Goal: Answer question/provide support: Share knowledge or assist other users

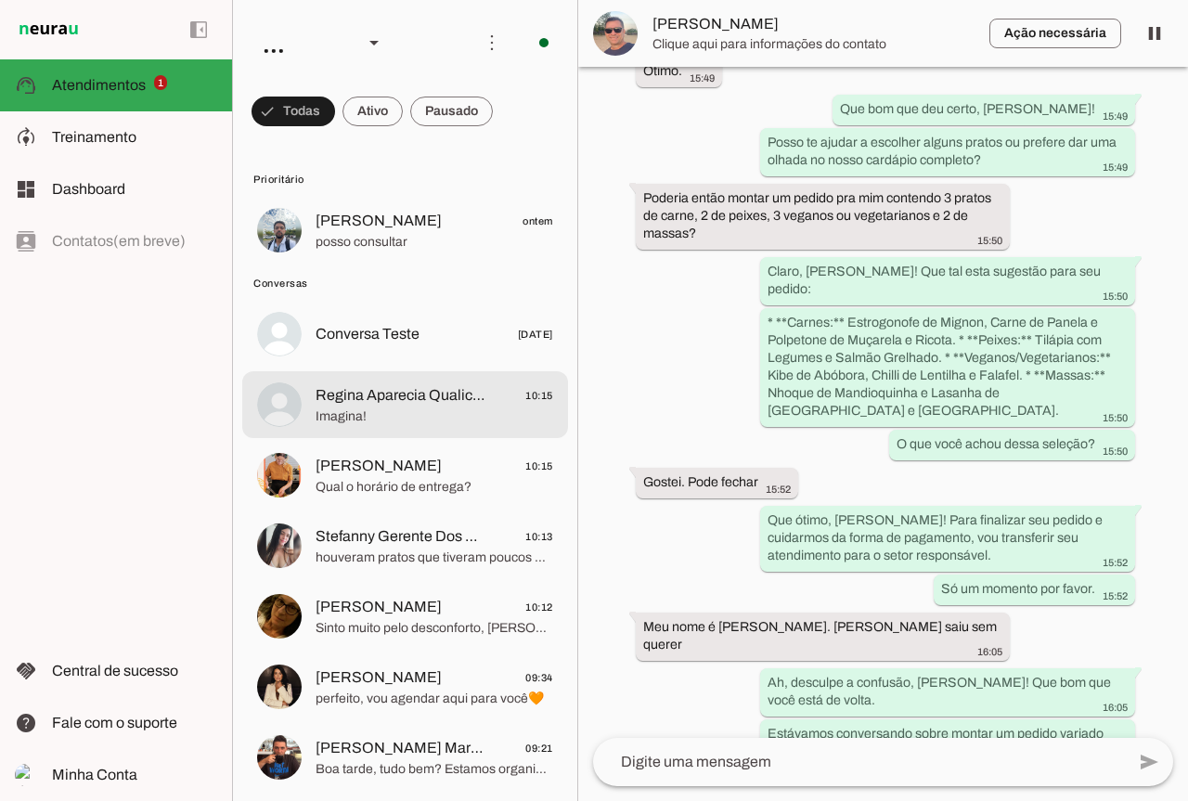
scroll to position [6091, 0]
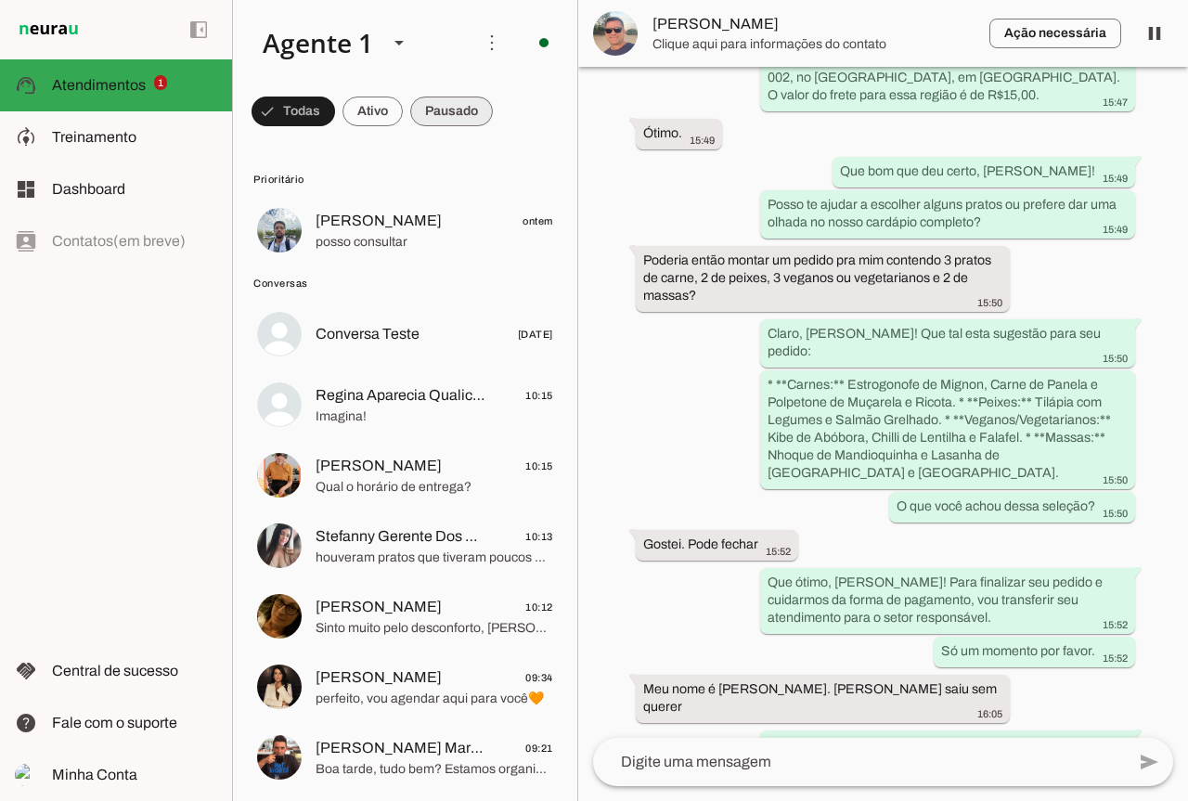
click at [446, 111] on span at bounding box center [451, 111] width 83 height 45
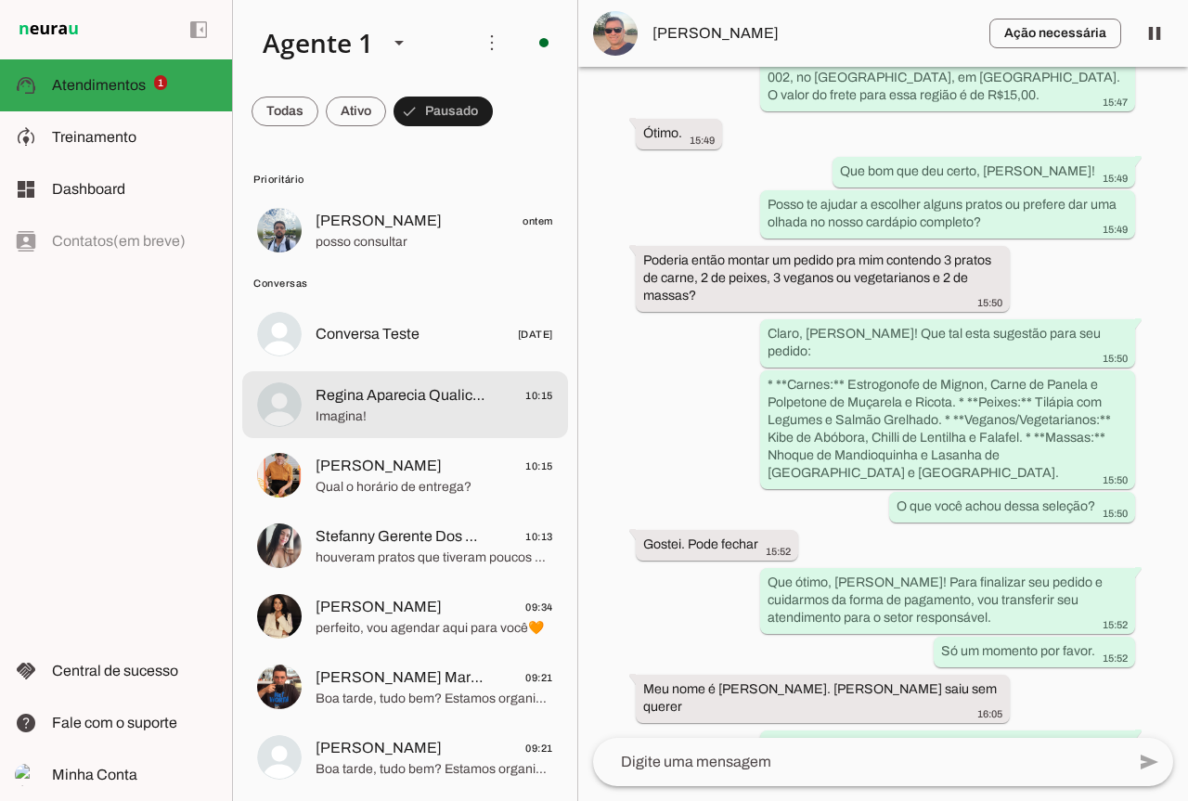
click at [412, 429] on md-item "Regina Aparecia Qualicook 10:15 Imagina!" at bounding box center [405, 404] width 326 height 67
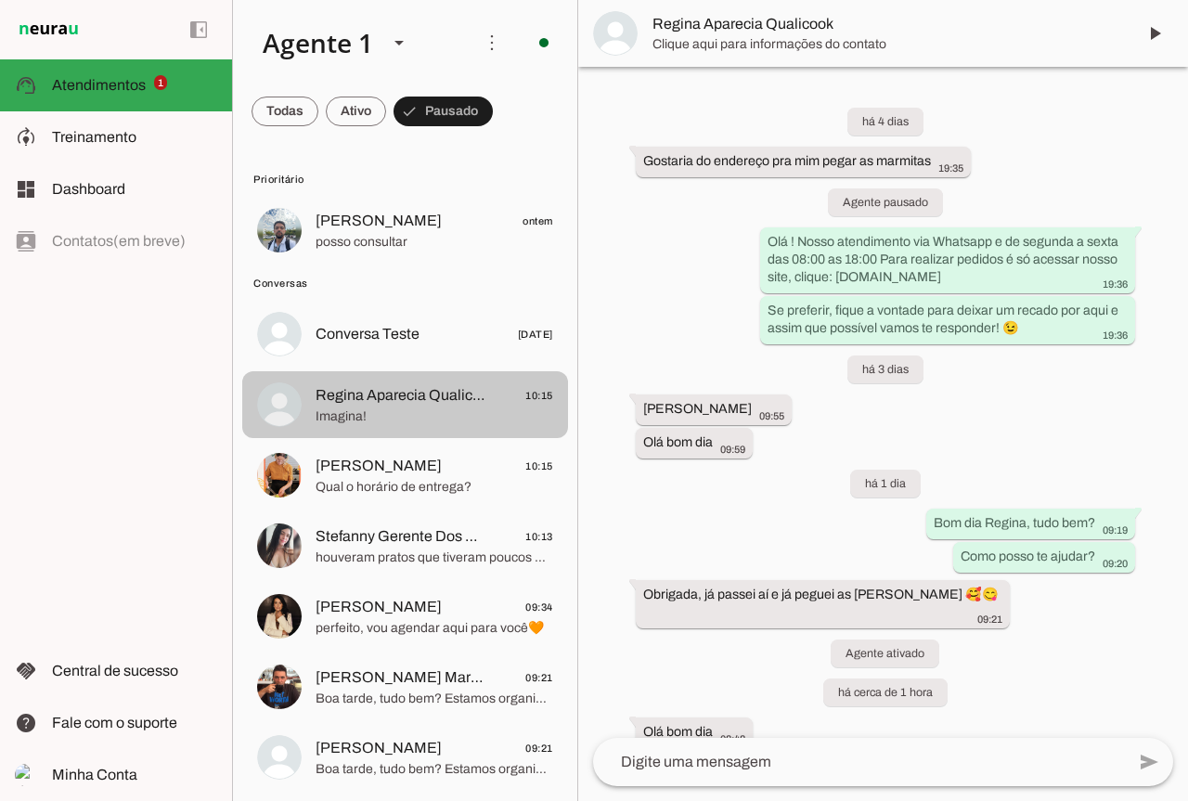
scroll to position [2044, 0]
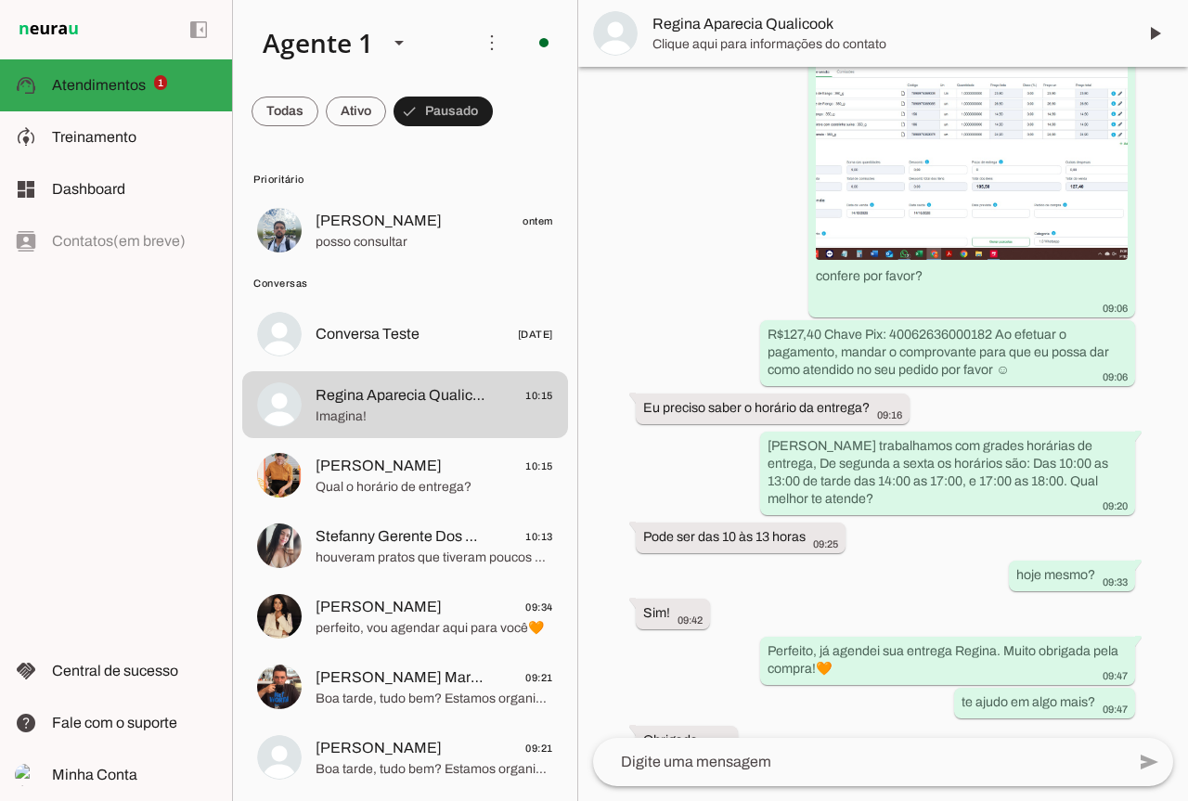
click at [890, 35] on span "Clique aqui para informações do contato" at bounding box center [886, 44] width 469 height 19
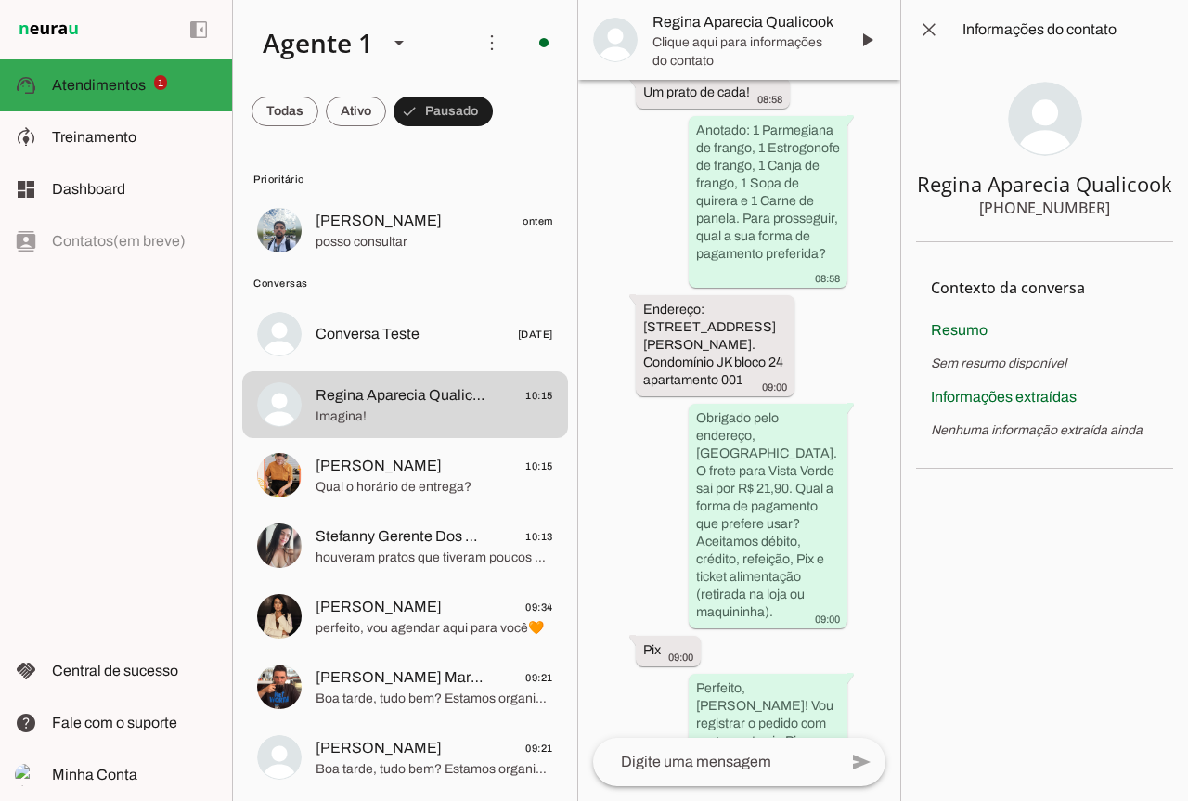
scroll to position [3430, 0]
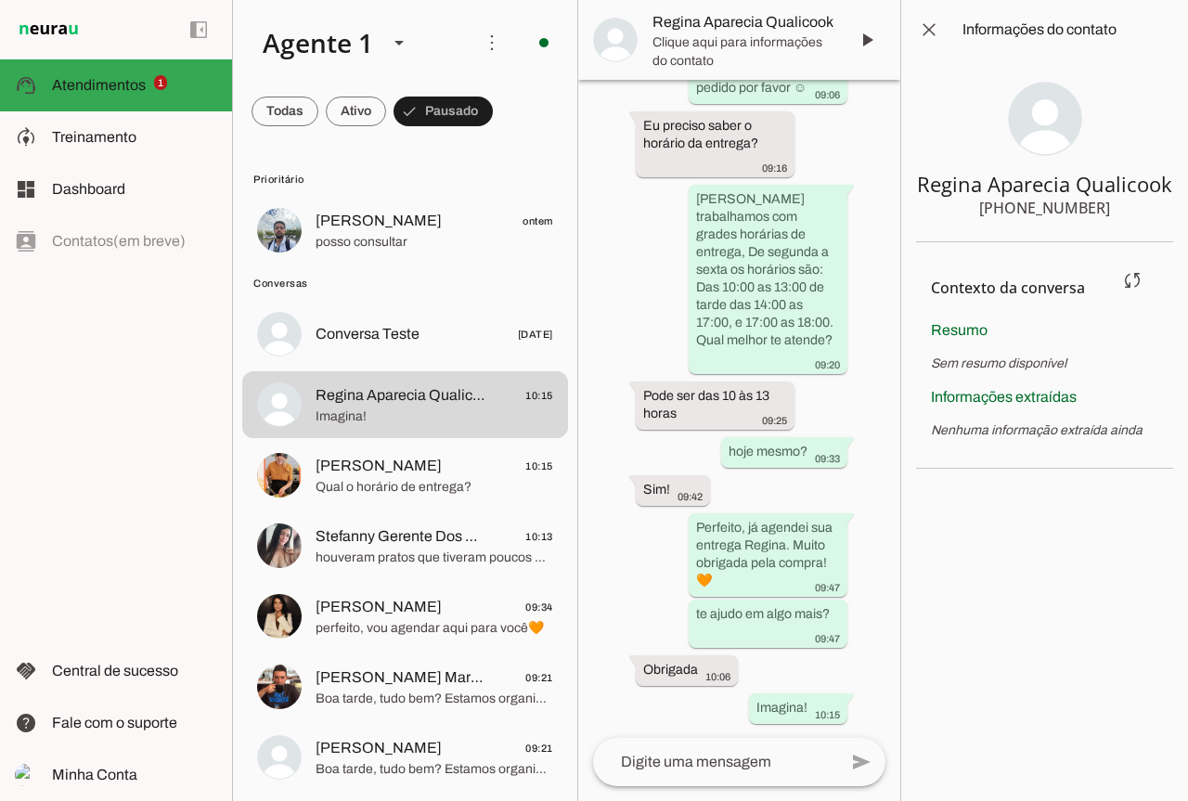
drag, startPoint x: 1004, startPoint y: 358, endPoint x: 1076, endPoint y: 359, distance: 71.5
click at [1004, 357] on span "Sem resumo disponível" at bounding box center [999, 363] width 136 height 14
drag, startPoint x: 1098, startPoint y: 366, endPoint x: 936, endPoint y: 368, distance: 162.5
click at [934, 368] on p "Sem resumo disponível" at bounding box center [1044, 364] width 227 height 19
click at [1132, 277] on span at bounding box center [1132, 280] width 45 height 45
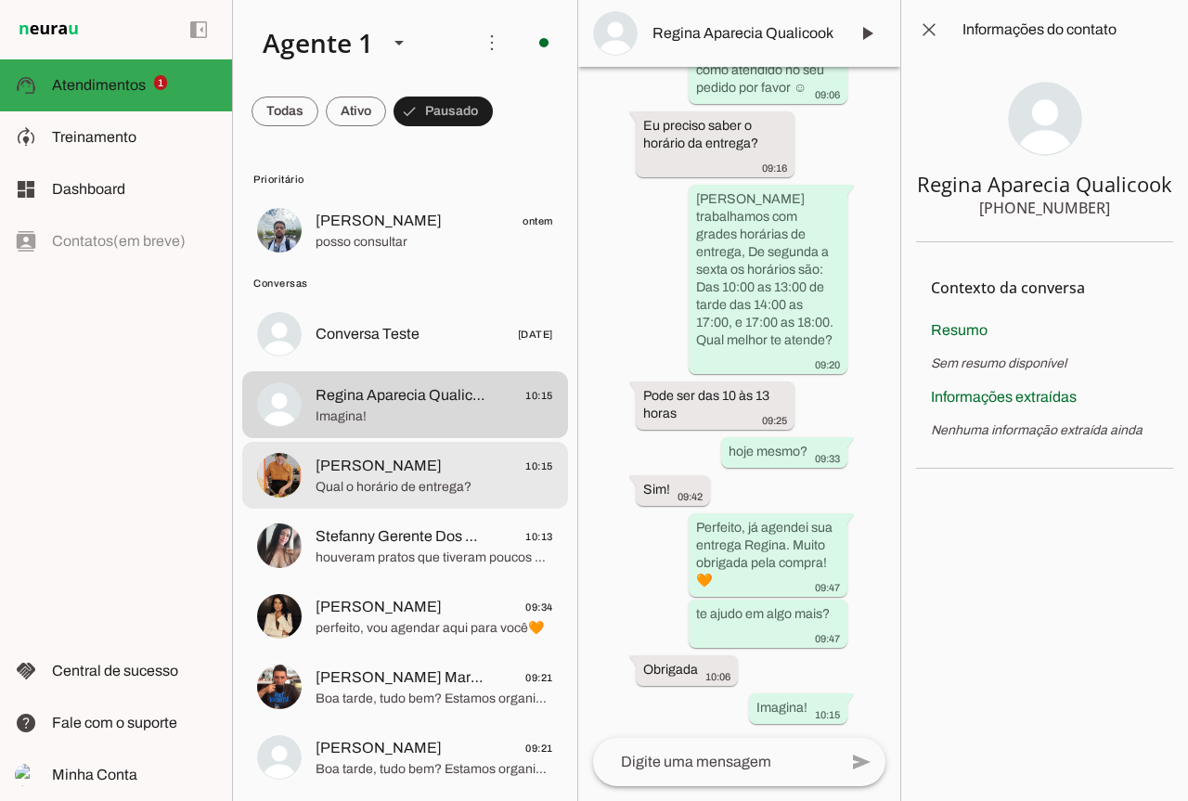
click at [327, 476] on span "[PERSON_NAME]" at bounding box center [379, 466] width 126 height 22
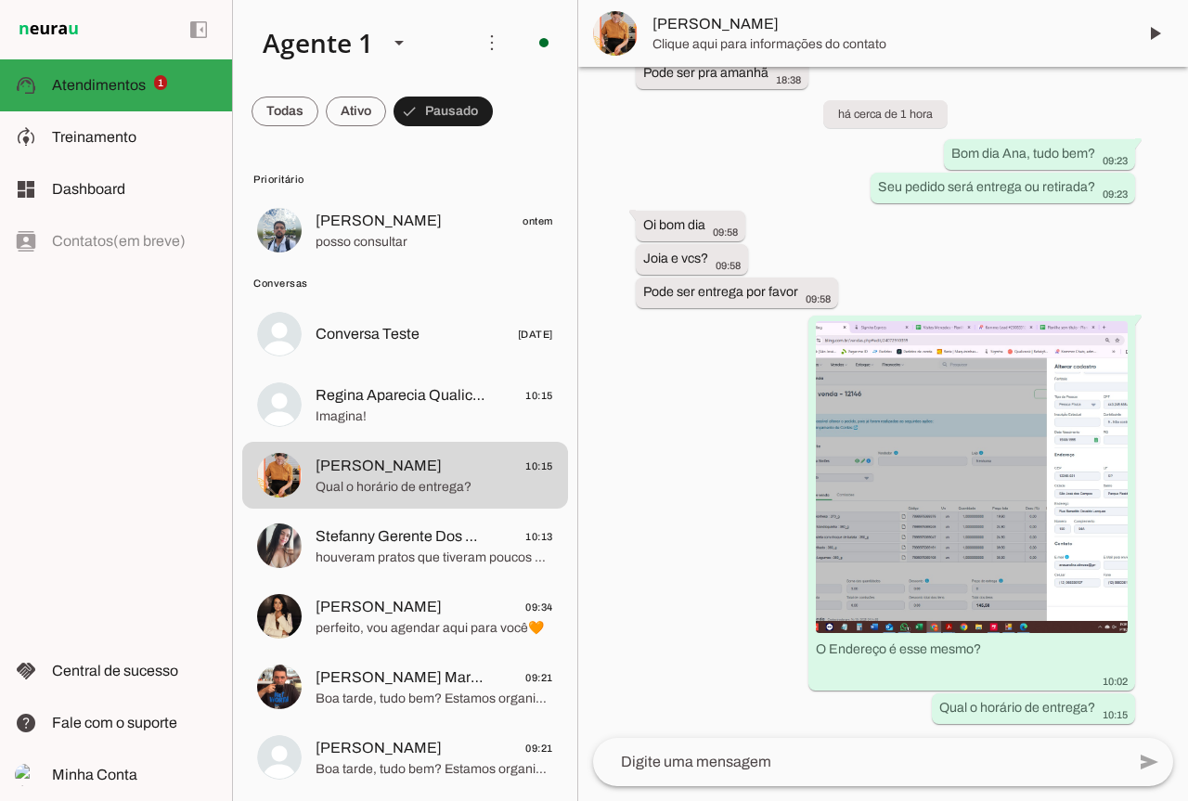
click at [892, 53] on span "Clique aqui para informações do contato" at bounding box center [886, 44] width 469 height 19
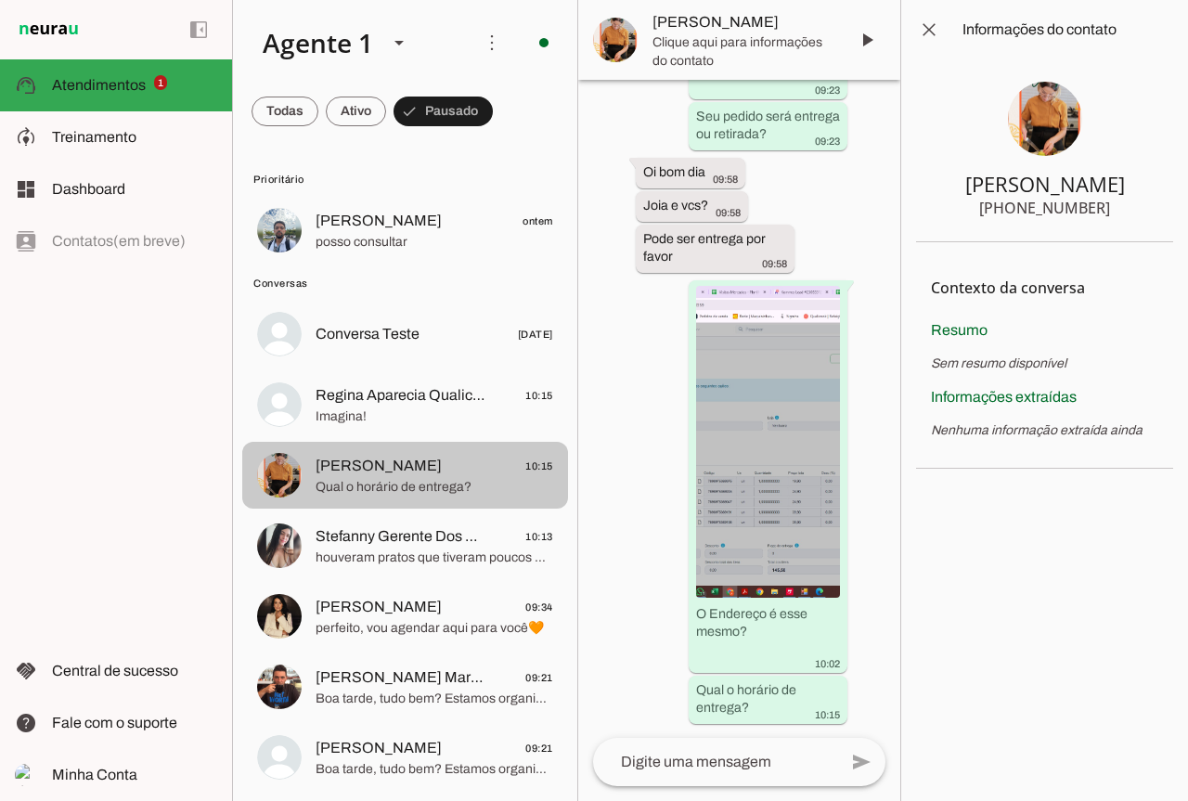
scroll to position [3844, 0]
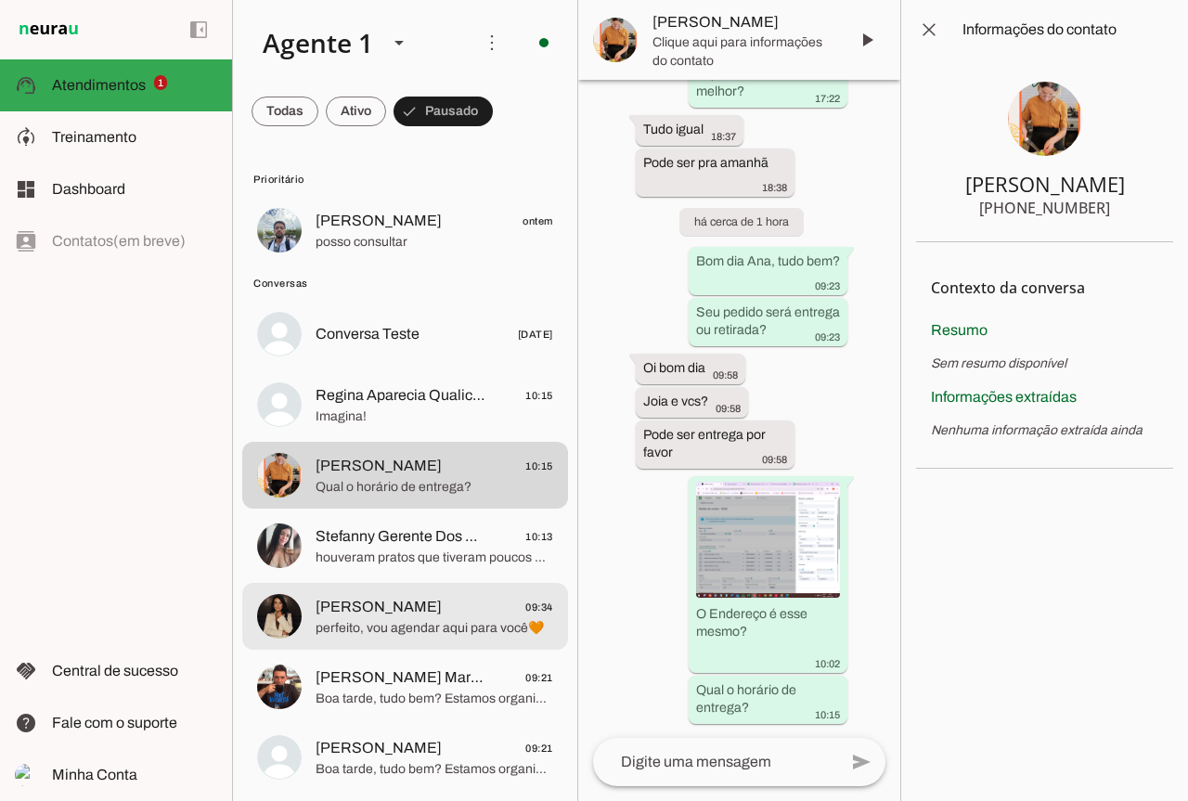
click at [414, 637] on span "perfeito, vou agendar aqui para você🧡" at bounding box center [435, 628] width 238 height 19
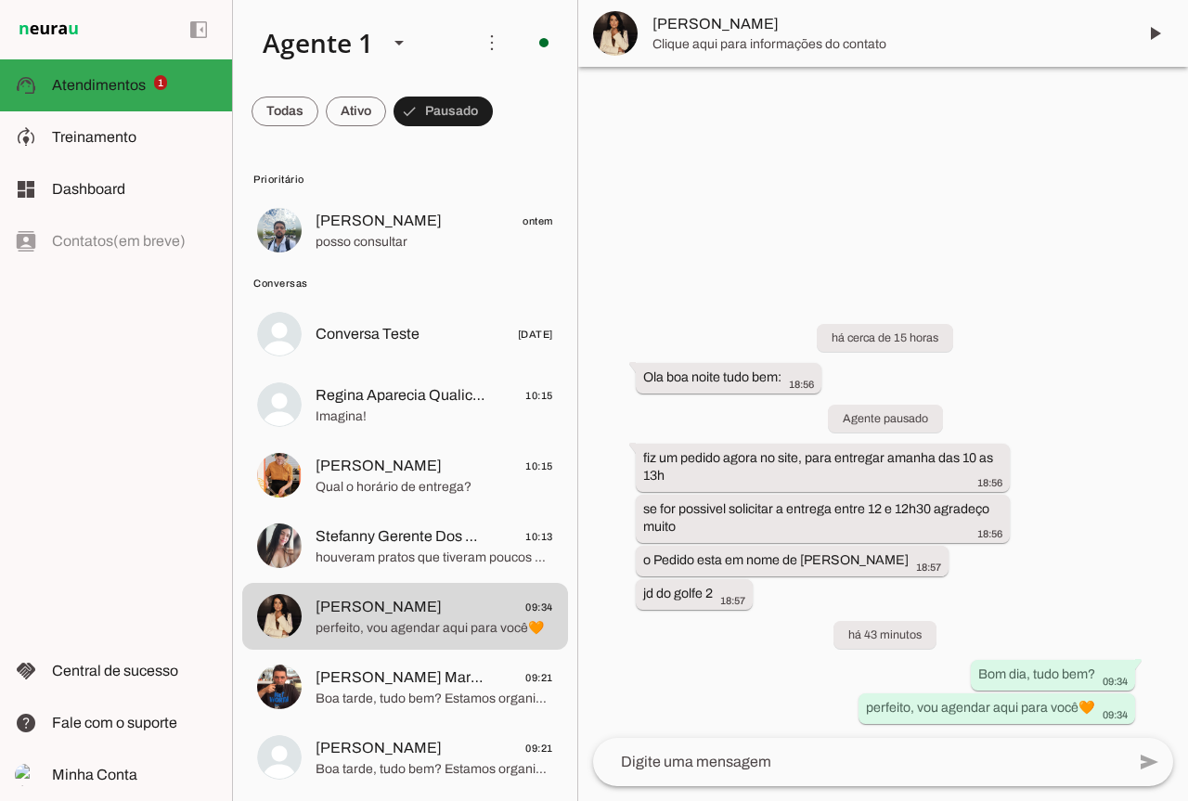
click at [757, 37] on span "Clique aqui para informações do contato" at bounding box center [886, 44] width 469 height 19
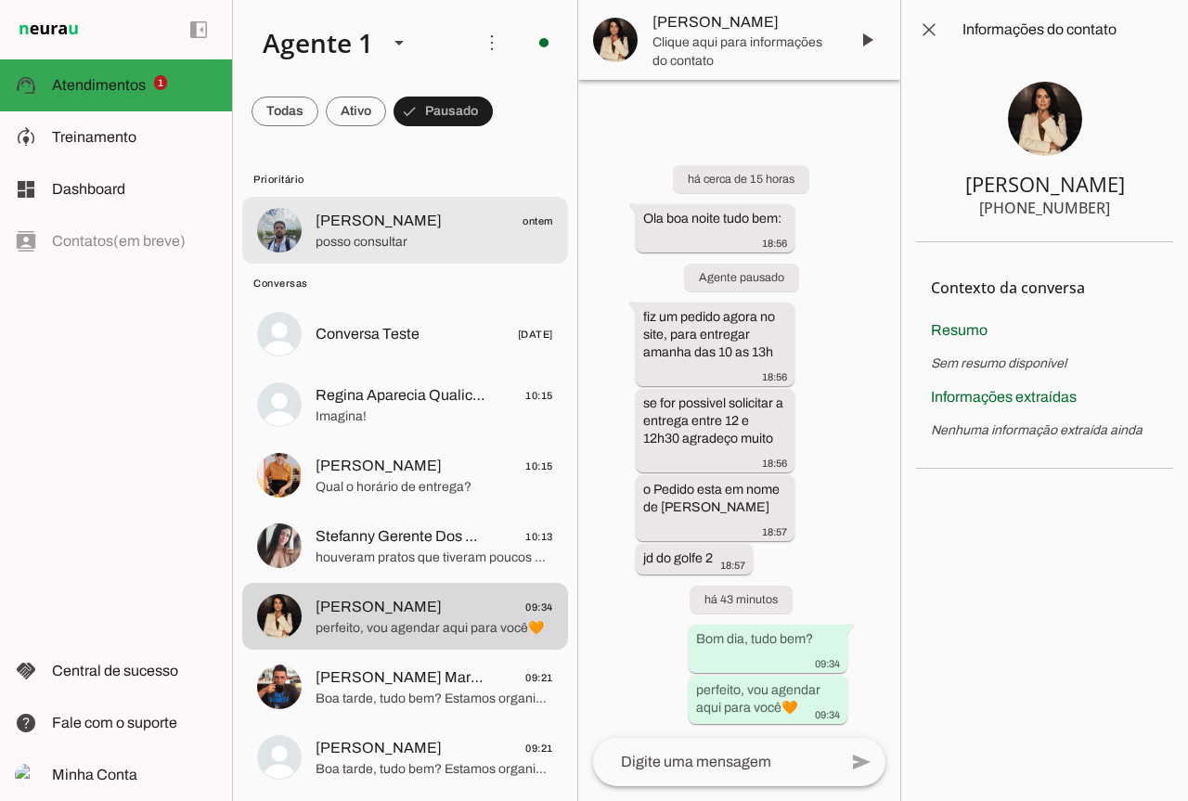
click at [451, 253] on md-item "[PERSON_NAME] ontem posso consultar" at bounding box center [405, 230] width 326 height 67
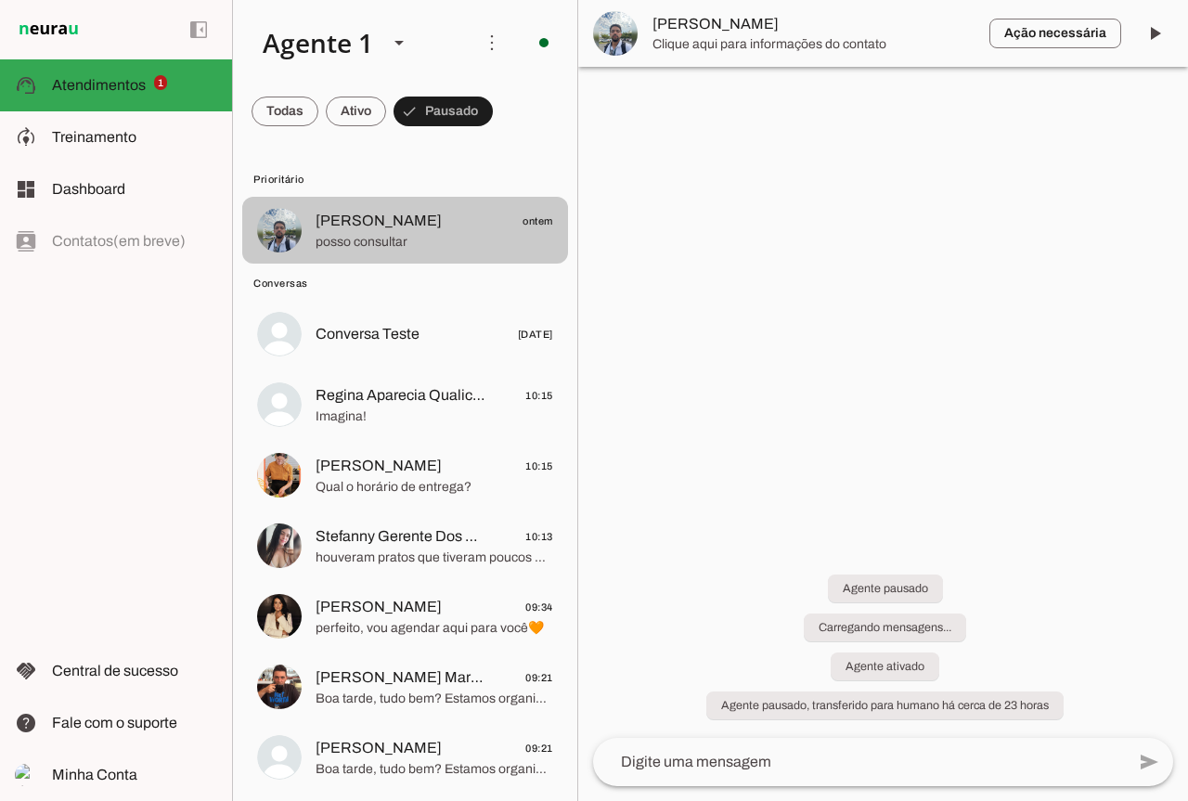
scroll to position [1223, 0]
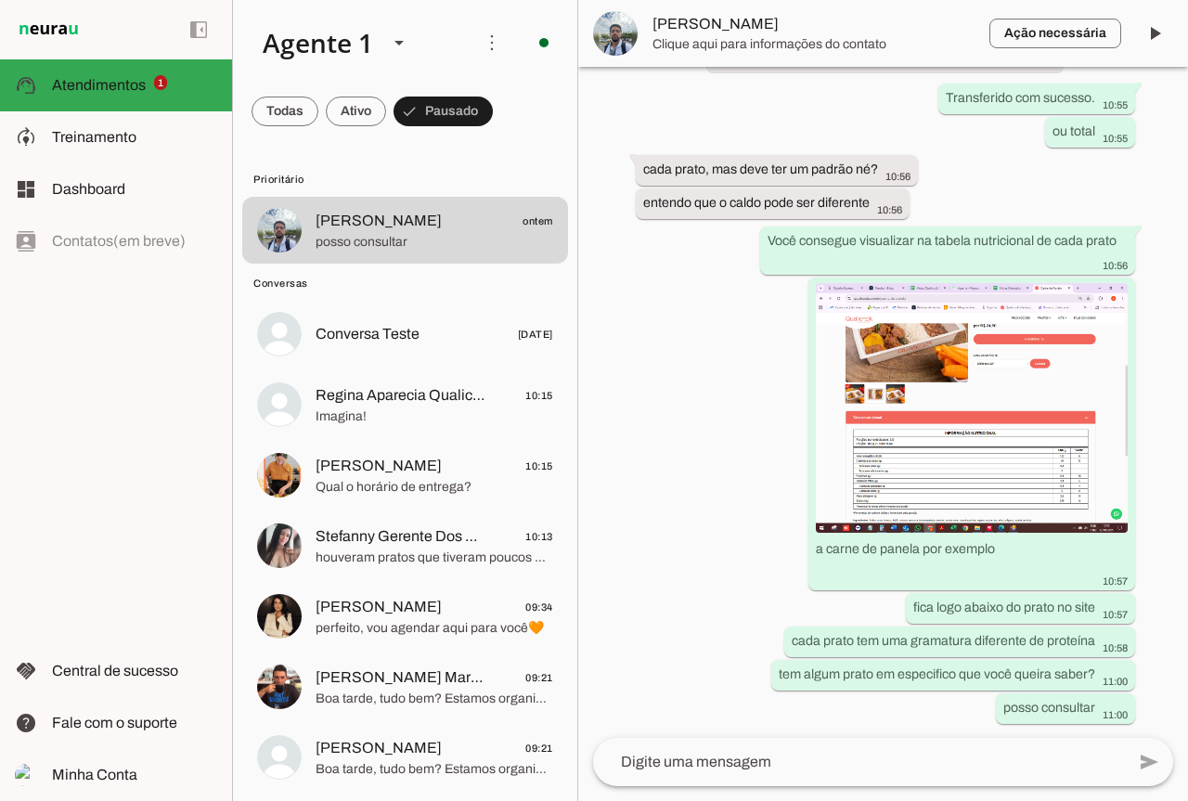
click at [899, 33] on span "[PERSON_NAME]" at bounding box center [813, 24] width 322 height 22
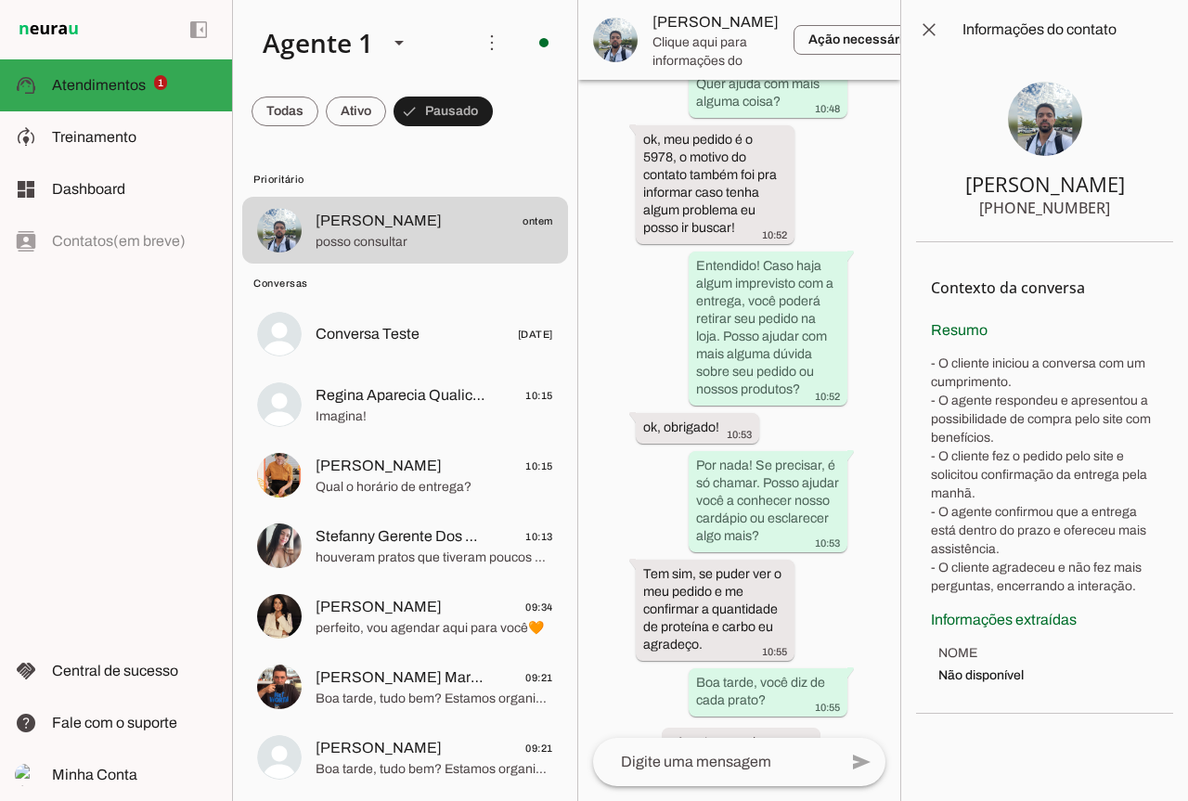
scroll to position [2064, 0]
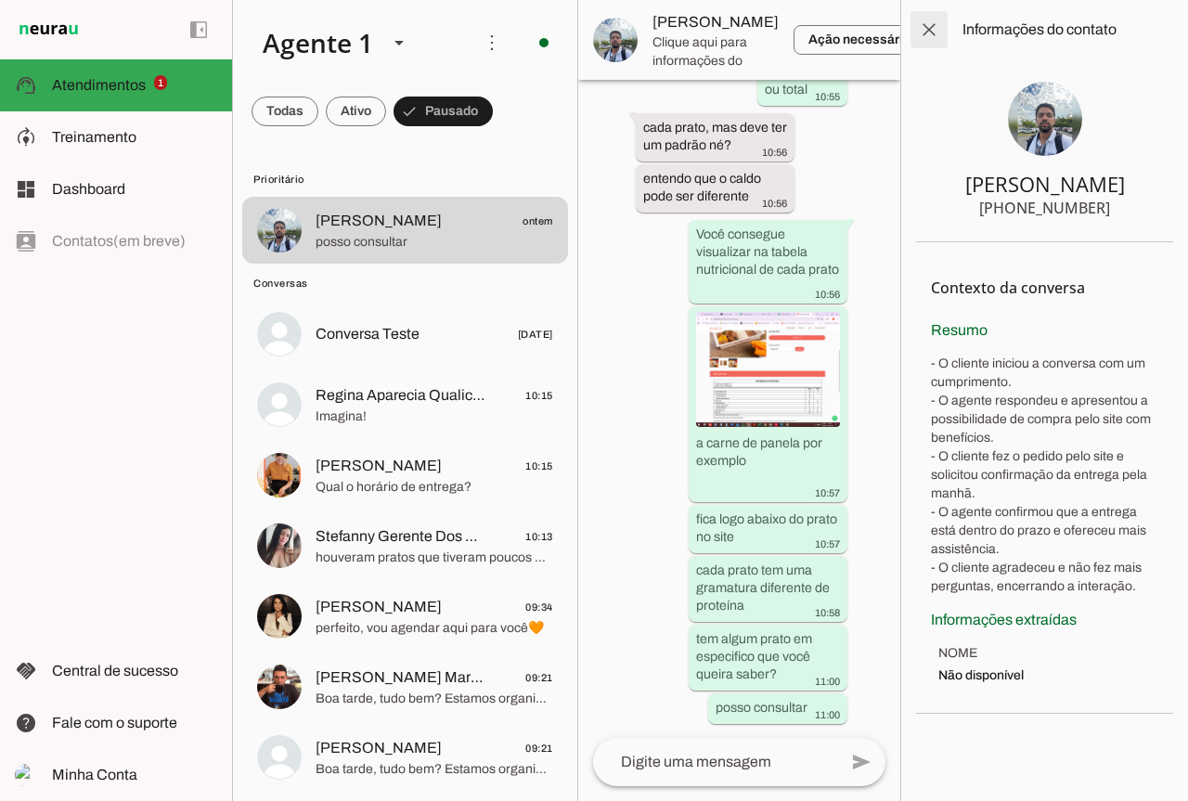
click at [942, 27] on span at bounding box center [929, 29] width 45 height 45
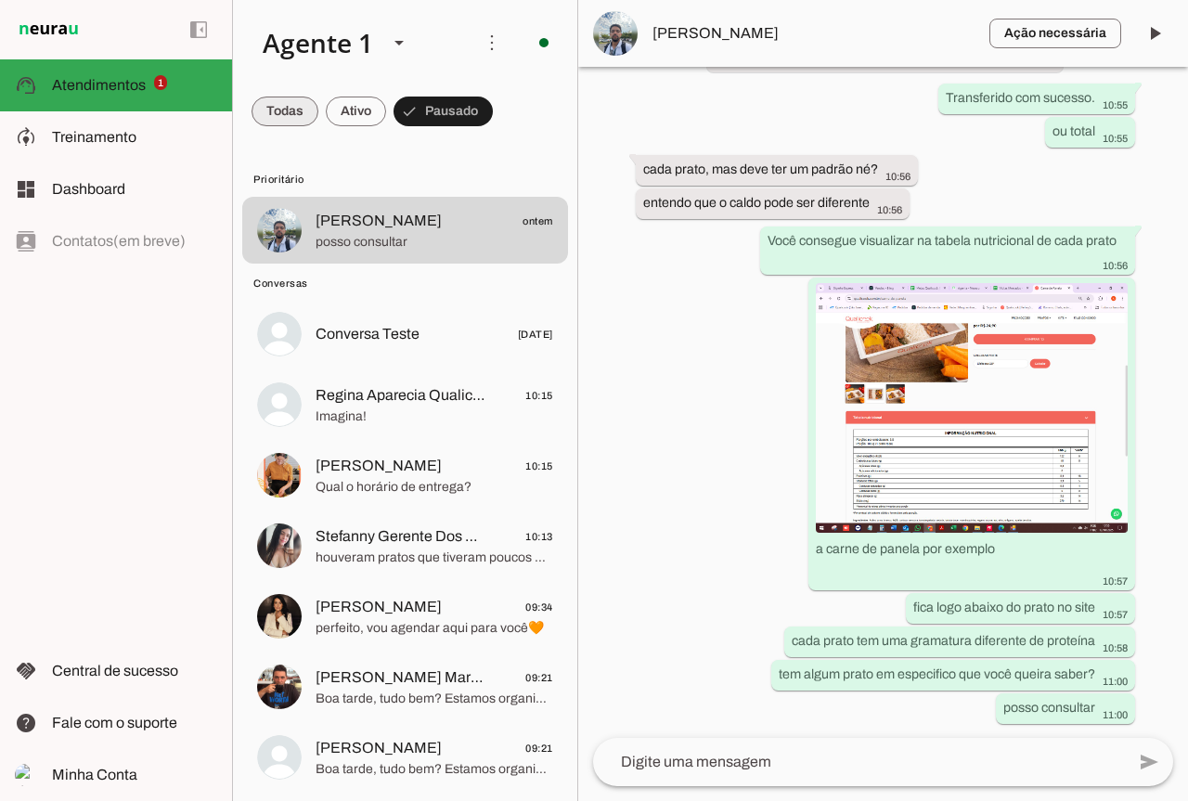
click at [273, 108] on span at bounding box center [285, 111] width 67 height 45
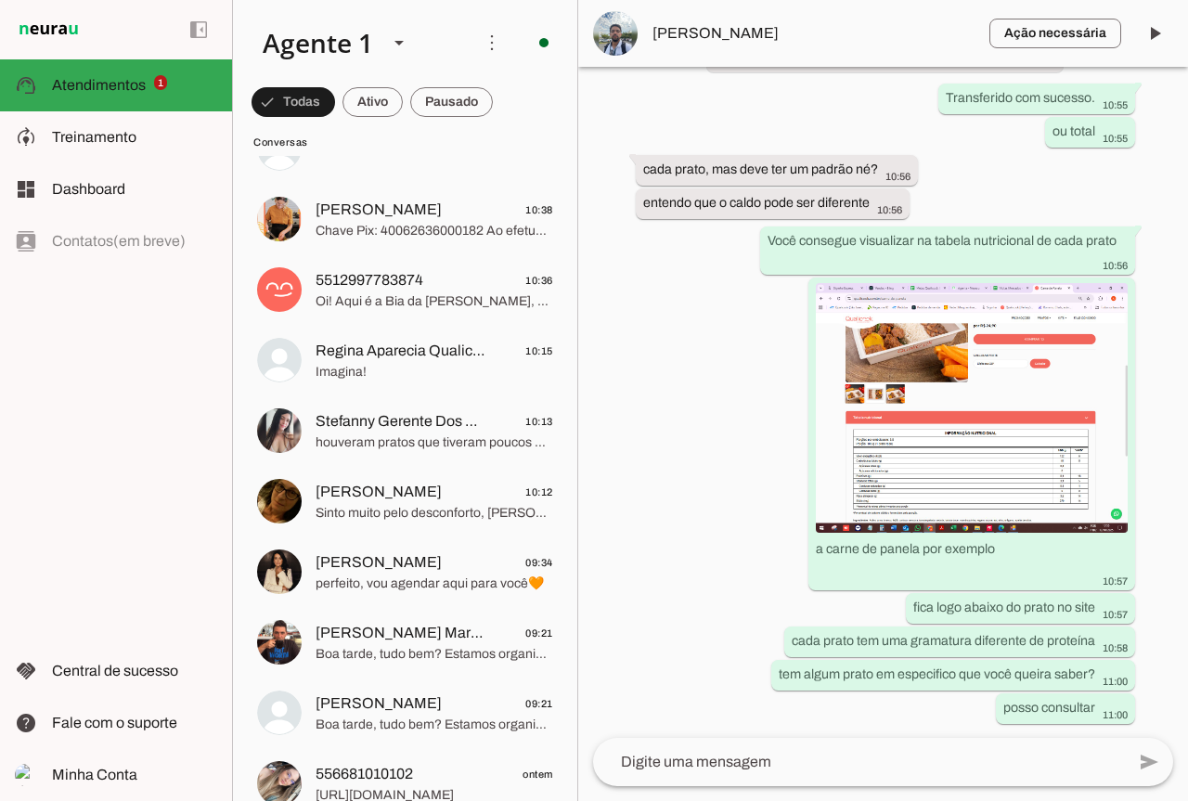
scroll to position [0, 0]
